Goal: Navigation & Orientation: Find specific page/section

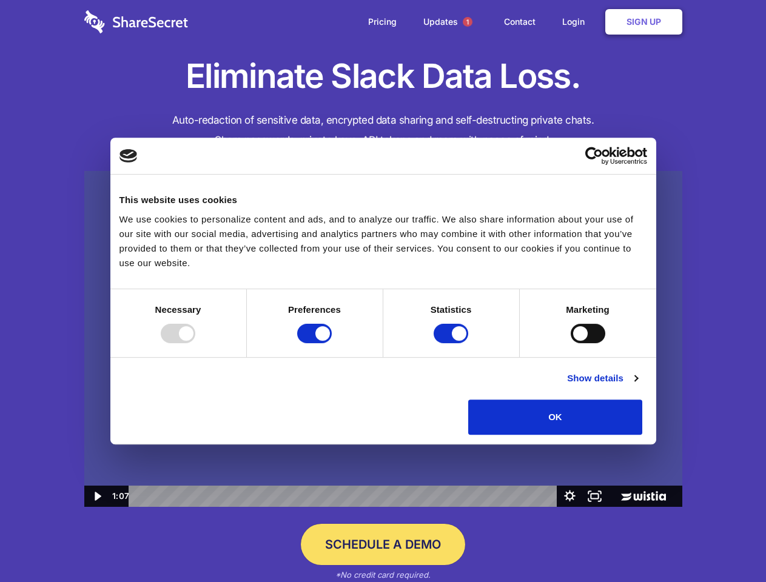
click at [383, 291] on img at bounding box center [383, 339] width 598 height 337
click at [195, 343] on div at bounding box center [178, 333] width 35 height 19
click at [332, 343] on input "Preferences" at bounding box center [314, 333] width 35 height 19
checkbox input "false"
click at [452, 343] on input "Statistics" at bounding box center [451, 333] width 35 height 19
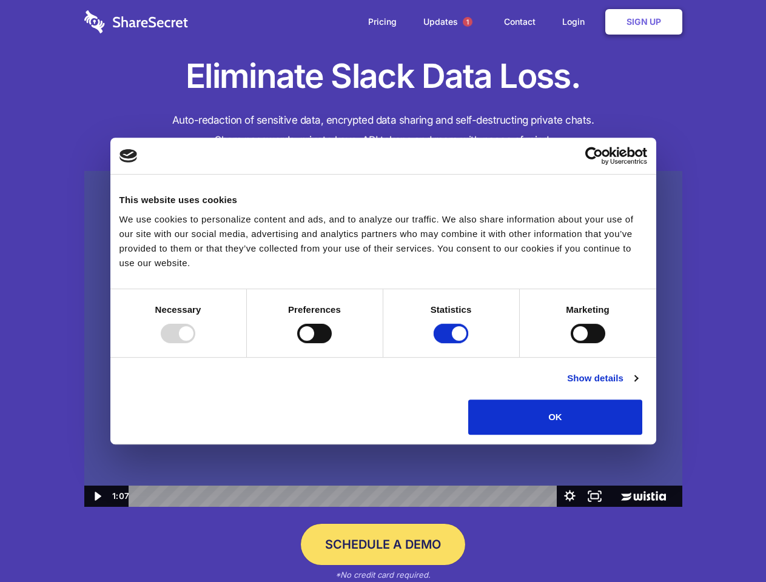
checkbox input "false"
click at [571, 343] on input "Marketing" at bounding box center [588, 333] width 35 height 19
checkbox input "true"
click at [637, 386] on link "Show details" at bounding box center [602, 378] width 70 height 15
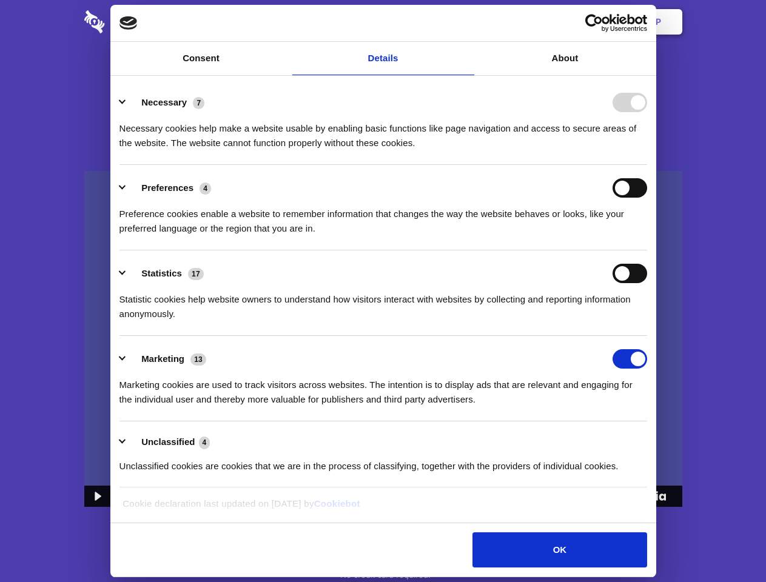
click at [647, 165] on li "Necessary 7 Necessary cookies help make a website usable by enabling basic func…" at bounding box center [382, 121] width 527 height 85
click at [467, 22] on span "1" at bounding box center [468, 22] width 10 height 10
